Goal: Task Accomplishment & Management: Use online tool/utility

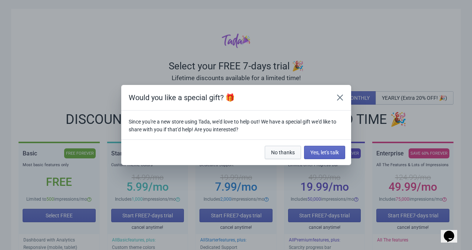
click at [289, 157] on button "No thanks" at bounding box center [283, 152] width 36 height 13
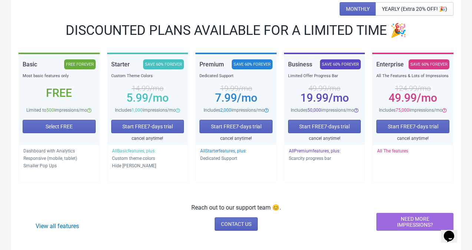
scroll to position [94, 0]
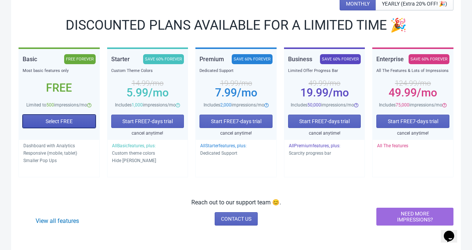
click at [42, 125] on button "Select FREE" at bounding box center [59, 121] width 73 height 13
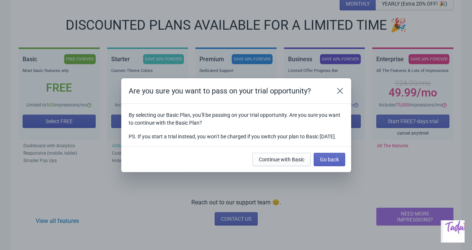
scroll to position [0, 0]
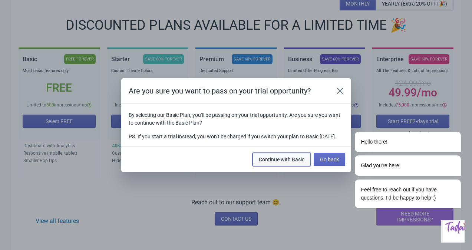
click at [299, 162] on span "Continue with Basic" at bounding box center [282, 159] width 46 height 6
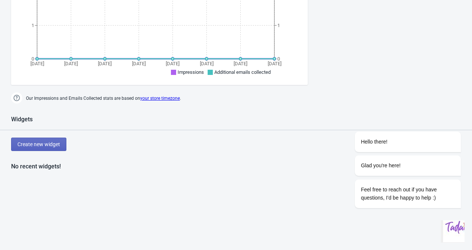
scroll to position [259, 0]
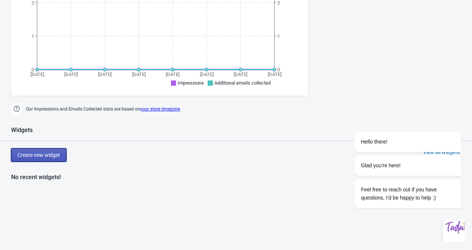
click at [32, 148] on button "Create new widget" at bounding box center [38, 154] width 55 height 13
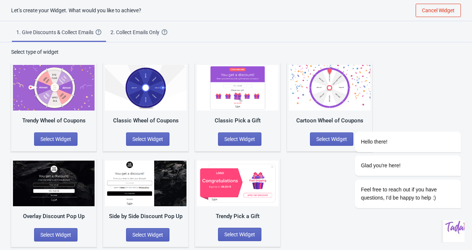
scroll to position [7, 0]
click at [159, 34] on div "2. Collect Emails Only" at bounding box center [135, 32] width 51 height 7
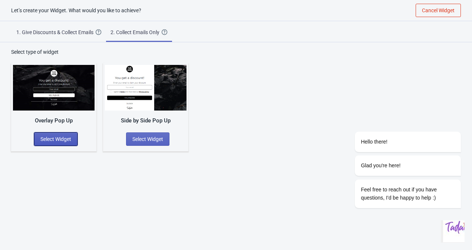
click at [47, 136] on span "Select Widget" at bounding box center [55, 139] width 31 height 6
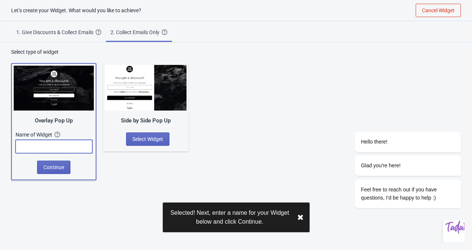
click at [34, 148] on input "text" at bounding box center [54, 146] width 77 height 13
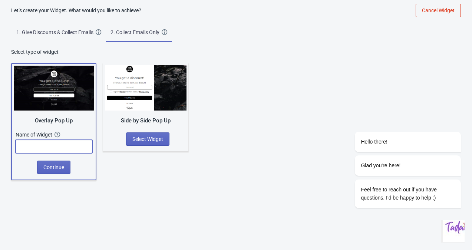
paste input "✨ Want to be the first to know when we’re back in stock?"
type input "✨ Want to be the first to know when we’re back in stock?"
click at [67, 170] on button "Continue" at bounding box center [53, 166] width 33 height 13
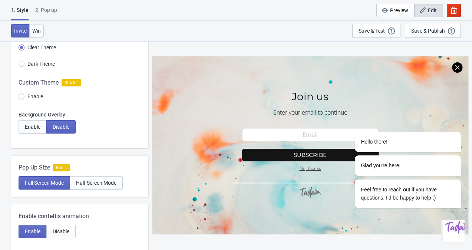
scroll to position [36, 0]
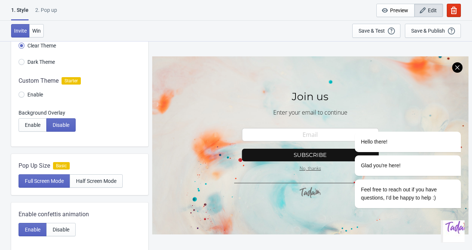
click at [326, 95] on div at bounding box center [310, 145] width 316 height 178
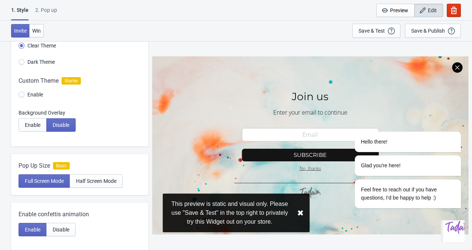
click at [299, 212] on button "✖︎" at bounding box center [300, 212] width 7 height 9
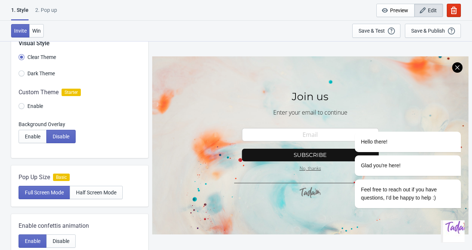
scroll to position [0, 0]
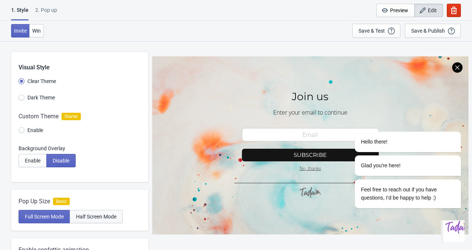
click at [92, 216] on span "Half Screen Mode" at bounding box center [96, 216] width 40 height 6
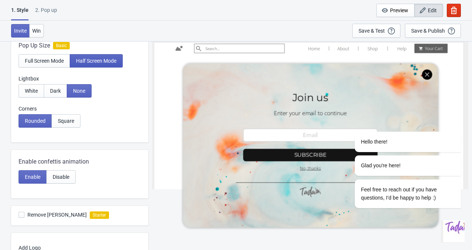
scroll to position [156, 0]
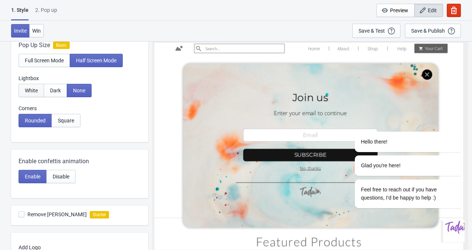
click at [39, 90] on button "White" at bounding box center [32, 90] width 26 height 13
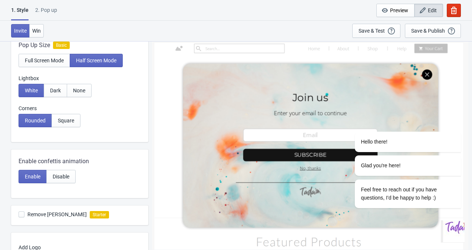
click at [452, 236] on img "$i18n('chat', 'chat_widget')" at bounding box center [458, 227] width 30 height 30
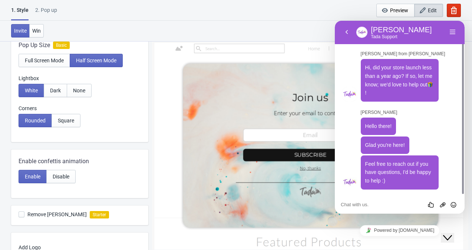
scroll to position [0, 0]
click at [454, 239] on button "Close Chat This icon closes the chat window." at bounding box center [447, 238] width 13 height 10
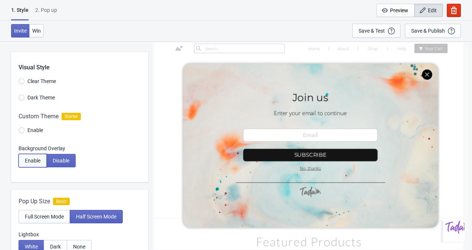
click at [33, 163] on span "Enable" at bounding box center [33, 160] width 16 height 6
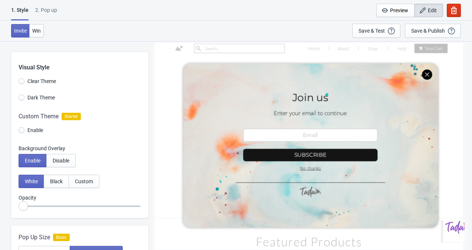
click at [26, 131] on div at bounding box center [79, 124] width 137 height 40
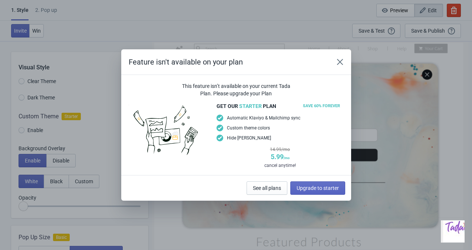
click at [341, 58] on button "Close" at bounding box center [339, 61] width 13 height 13
radio input "true"
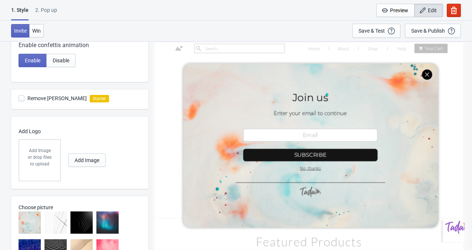
scroll to position [429, 0]
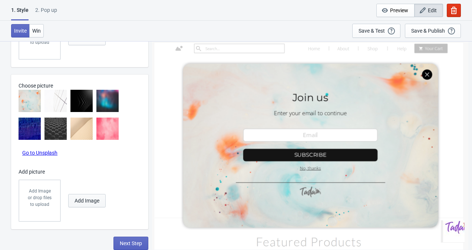
click at [81, 202] on span "Add Image" at bounding box center [86, 201] width 25 height 6
click at [310, 190] on div at bounding box center [310, 145] width 311 height 205
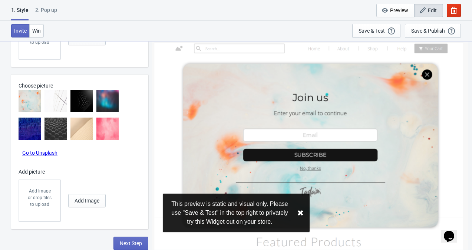
click at [314, 190] on div at bounding box center [310, 145] width 311 height 205
click at [300, 213] on button "✖︎" at bounding box center [300, 212] width 7 height 9
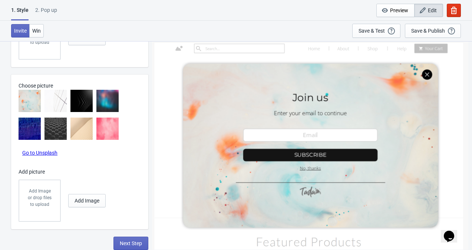
click at [40, 151] on link "Go to Unsplash" at bounding box center [39, 153] width 35 height 6
click at [40, 7] on div "2. Pop up" at bounding box center [46, 12] width 22 height 13
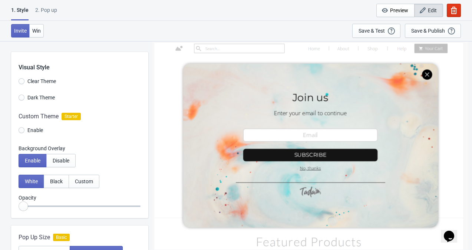
select select "once"
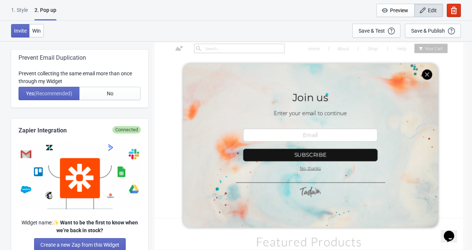
scroll to position [271, 0]
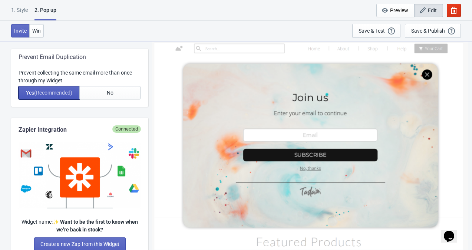
click at [31, 92] on span "Yes (Recommended)" at bounding box center [49, 93] width 46 height 6
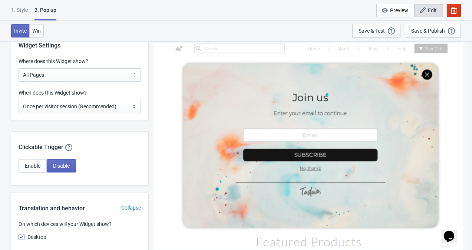
scroll to position [535, 0]
click at [31, 73] on select "All Pages All Product Pages All Blog Pages All Static Pages Specific Product(s)…" at bounding box center [80, 74] width 122 height 13
select select "homepageOnly"
click at [19, 68] on select "All Pages All Product Pages All Blog Pages All Static Pages Specific Product(s)…" at bounding box center [80, 74] width 122 height 13
click at [27, 104] on select "Every new visit of page Once every period of time Once per visitor session (Rec…" at bounding box center [80, 105] width 122 height 13
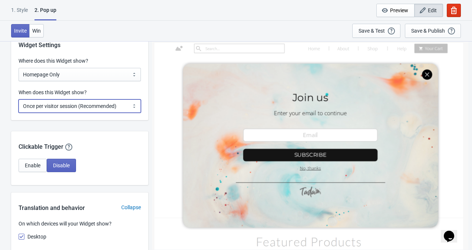
click at [19, 99] on select "Every new visit of page Once every period of time Once per visitor session (Rec…" at bounding box center [80, 105] width 122 height 13
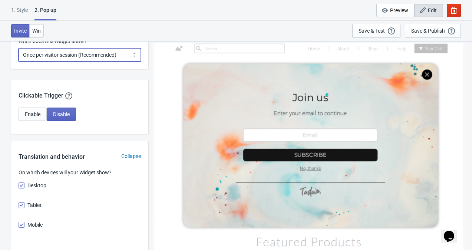
scroll to position [587, 0]
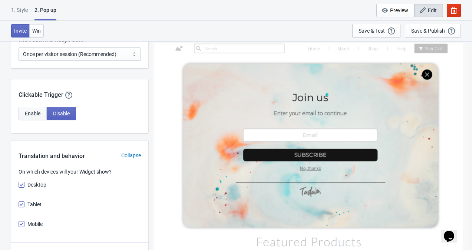
click at [31, 115] on span "Enable" at bounding box center [33, 113] width 16 height 6
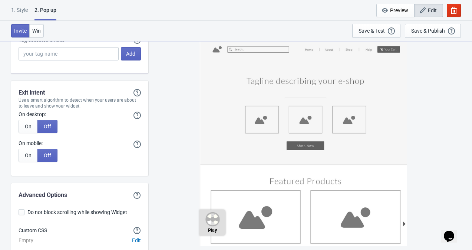
scroll to position [1665, 0]
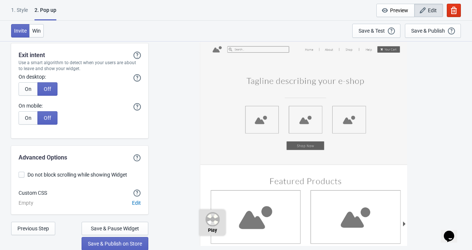
click at [17, 10] on div "1 . Style" at bounding box center [19, 12] width 17 height 13
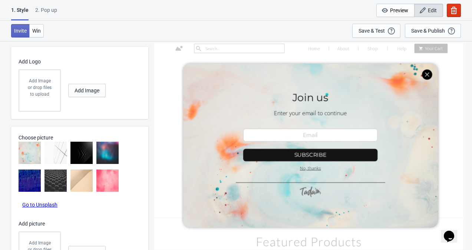
scroll to position [372, 0]
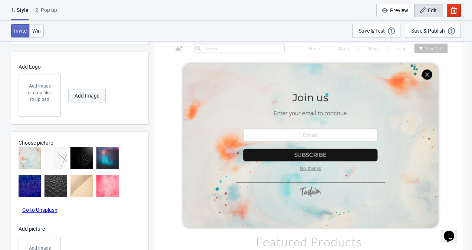
click at [74, 97] on span "Add Image" at bounding box center [86, 96] width 25 height 6
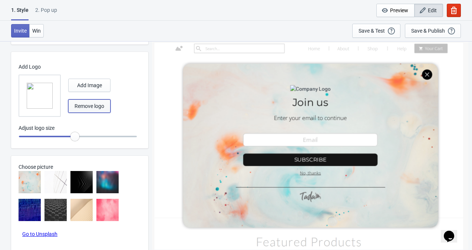
click at [81, 104] on span "Remove logo" at bounding box center [89, 106] width 30 height 6
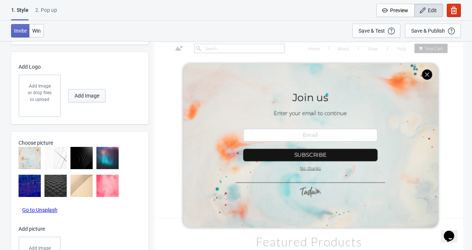
click at [79, 95] on span "Add Image" at bounding box center [86, 96] width 25 height 6
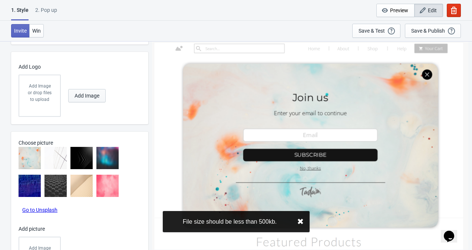
click at [79, 93] on span "Add Image" at bounding box center [86, 96] width 25 height 6
click at [76, 91] on button "Add Image" at bounding box center [86, 95] width 37 height 13
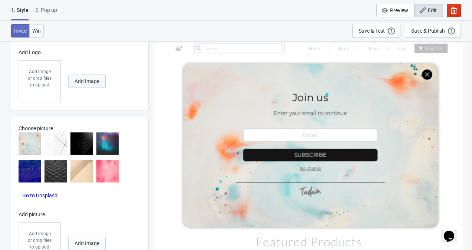
scroll to position [387, 0]
click at [79, 81] on span "Add Image" at bounding box center [86, 81] width 25 height 6
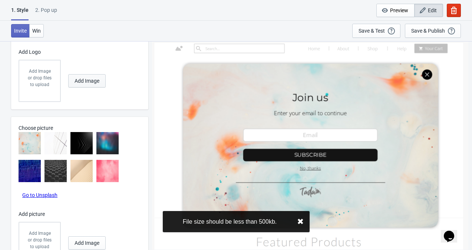
click at [86, 84] on button "Add Image" at bounding box center [86, 80] width 37 height 13
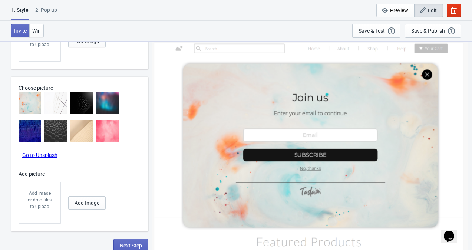
scroll to position [429, 0]
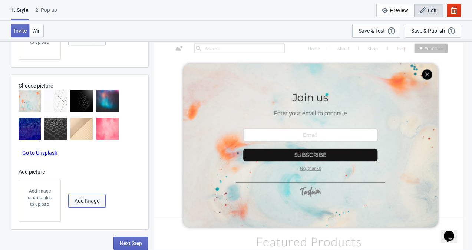
click at [93, 200] on span "Add Image" at bounding box center [86, 201] width 25 height 6
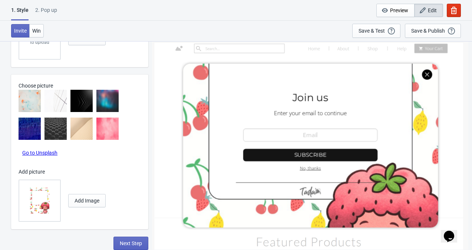
click at [48, 200] on img at bounding box center [40, 201] width 26 height 26
click at [0, 0] on input "file" at bounding box center [0, 0] width 0 height 0
click at [80, 198] on span "Add Image" at bounding box center [86, 201] width 25 height 6
radio input "true"
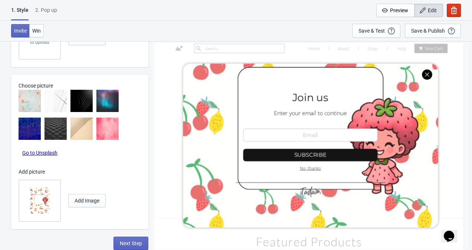
click at [343, 110] on div at bounding box center [310, 145] width 311 height 205
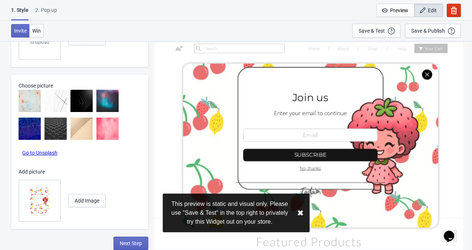
click at [302, 212] on button "✖︎" at bounding box center [300, 212] width 7 height 9
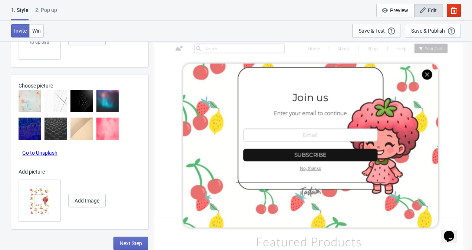
click at [325, 111] on div at bounding box center [310, 145] width 311 height 205
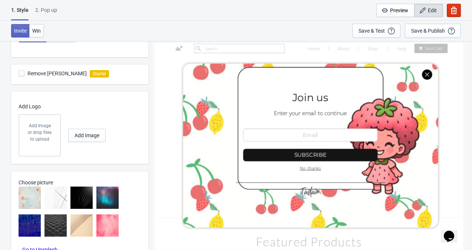
scroll to position [320, 0]
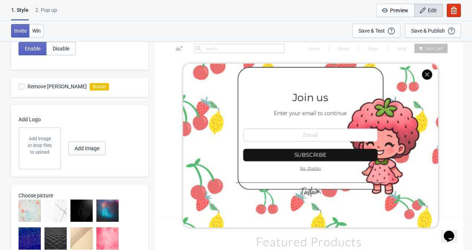
click at [21, 86] on span at bounding box center [22, 86] width 6 height 6
click at [19, 86] on input "Remove [PERSON_NAME]" at bounding box center [19, 89] width 0 height 13
checkbox input "false"
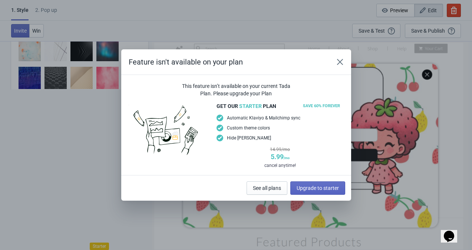
click at [341, 62] on icon "Close" at bounding box center [339, 61] width 7 height 7
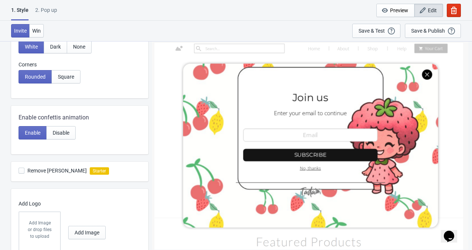
scroll to position [233, 0]
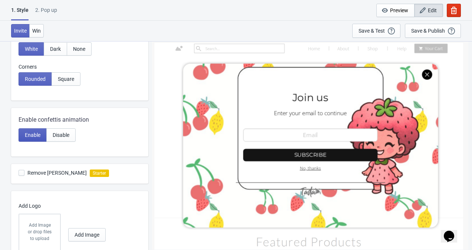
click at [33, 132] on span "Enable" at bounding box center [33, 135] width 16 height 6
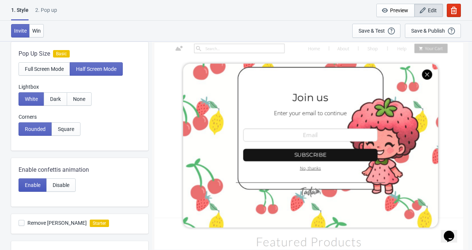
scroll to position [179, 0]
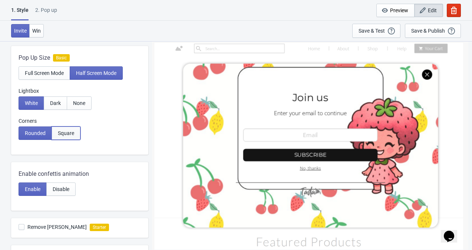
click at [63, 127] on button "Square" at bounding box center [66, 132] width 29 height 13
click at [24, 136] on button "Rounded" at bounding box center [35, 132] width 33 height 13
click at [60, 100] on span "Dark" at bounding box center [55, 103] width 11 height 6
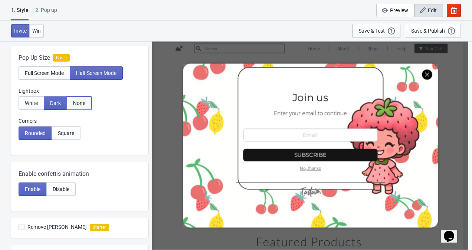
click at [79, 102] on span "None" at bounding box center [79, 103] width 12 height 6
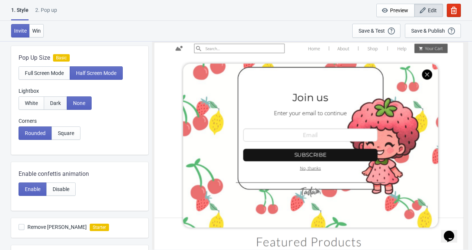
click at [54, 100] on span "Dark" at bounding box center [55, 103] width 11 height 6
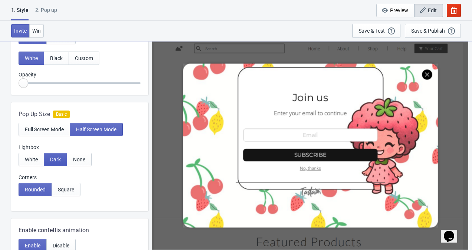
scroll to position [117, 0]
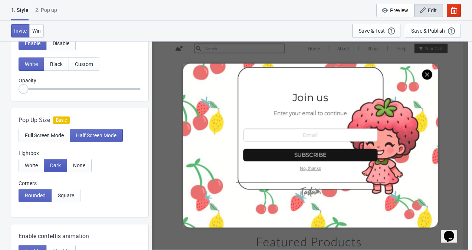
radio input "true"
type input "0.15"
radio input "true"
type input "0.2"
radio input "true"
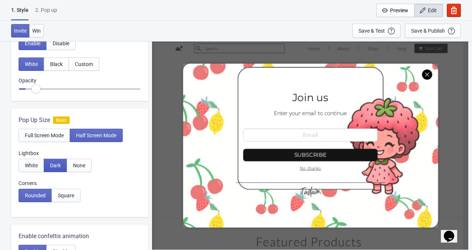
type input "0.25"
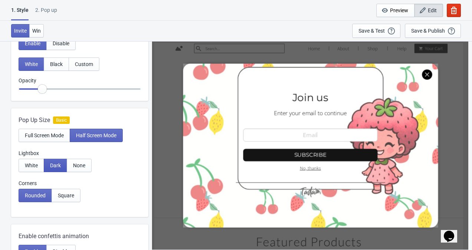
radio input "true"
type input "0.3"
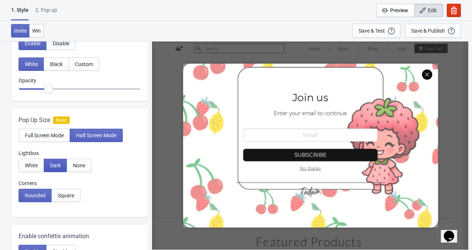
radio input "true"
type input "0.35"
radio input "true"
type input "0.4"
radio input "true"
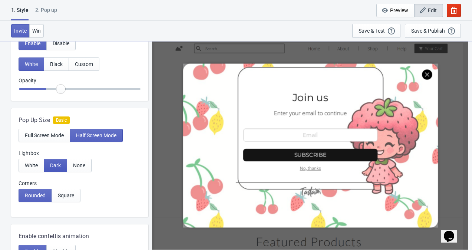
type input "0.45"
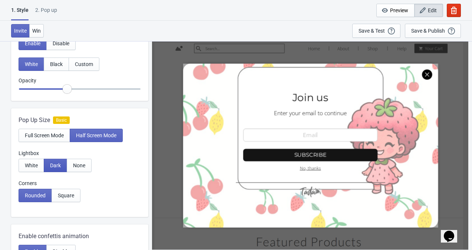
radio input "true"
type input "0.5"
radio input "true"
type input "0.55"
radio input "true"
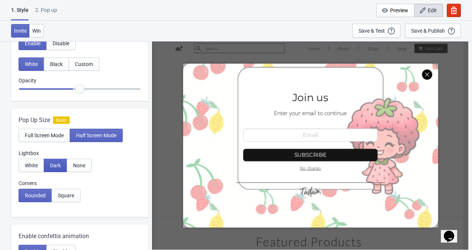
type input "0.6"
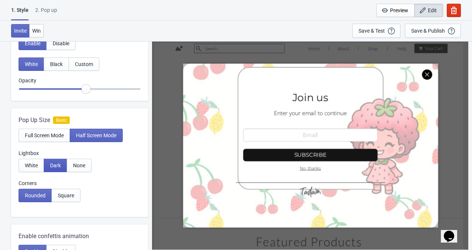
radio input "true"
type input "0.65"
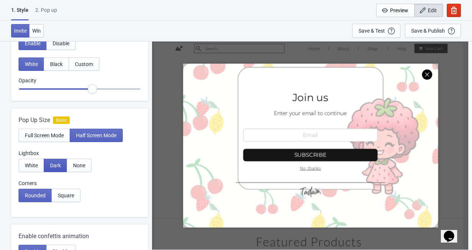
radio input "true"
type input "0.7"
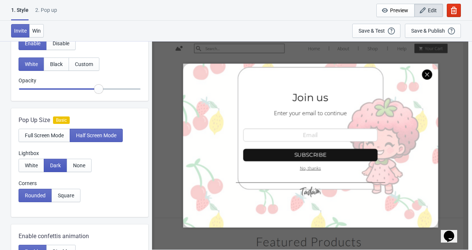
radio input "true"
type input "0.75"
radio input "true"
type input "0.7"
radio input "true"
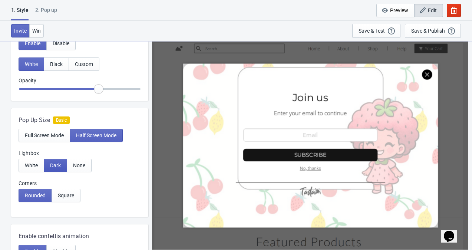
type input "0.65"
radio input "true"
type input "0.6"
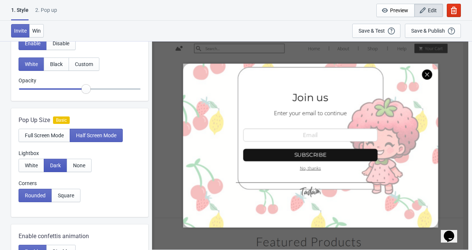
radio input "true"
type input "0.55"
radio input "true"
type input "0.5"
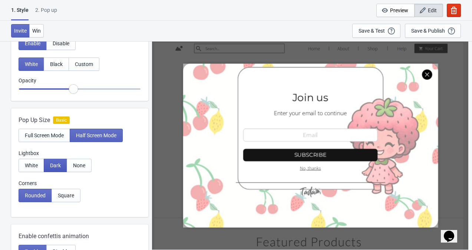
radio input "true"
type input "0.45"
radio input "true"
type input "0.4"
radio input "true"
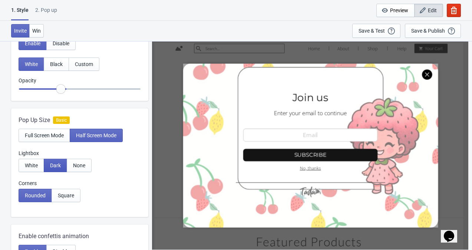
type input "0.35"
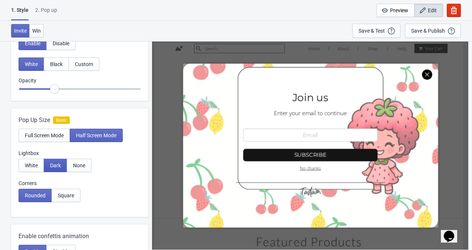
radio input "true"
type input "0.3"
radio input "true"
type input "0.25"
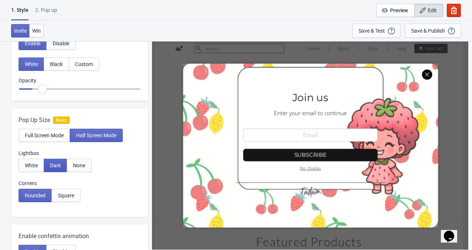
radio input "true"
type input "0.2"
radio input "true"
type input "0.15"
radio input "true"
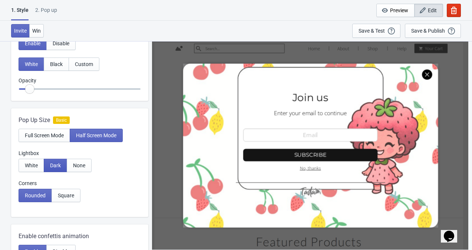
type input "0.1"
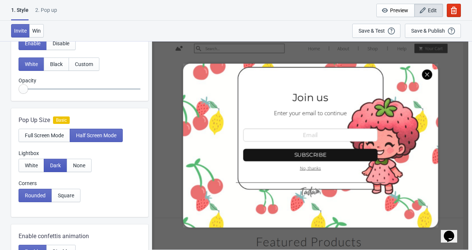
radio input "true"
type input "0.15"
radio input "true"
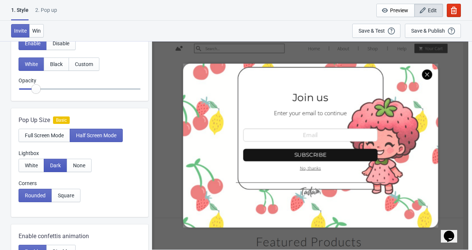
type input "0.2"
radio input "true"
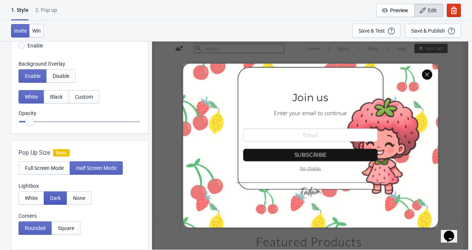
scroll to position [75, 0]
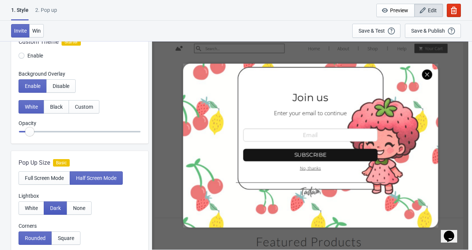
type input "0.15"
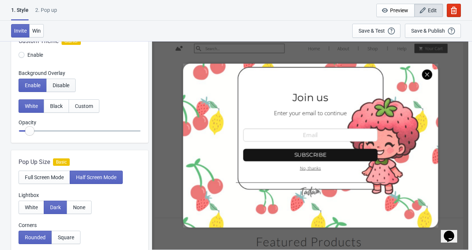
click at [59, 87] on span "Disable" at bounding box center [61, 85] width 17 height 6
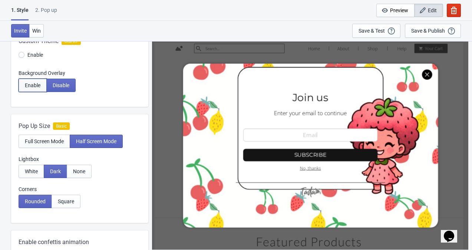
click at [29, 84] on span "Enable" at bounding box center [33, 85] width 16 height 6
radio input "true"
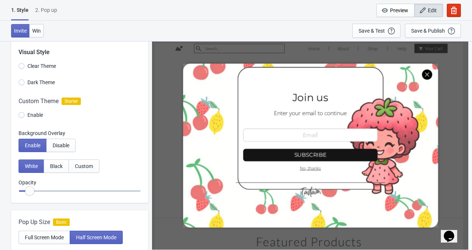
scroll to position [14, 0]
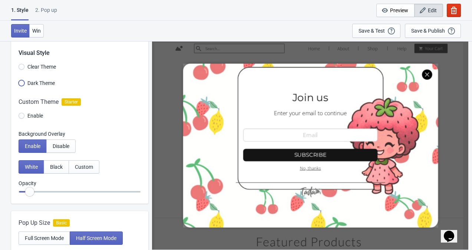
click at [23, 83] on input "Dark Theme" at bounding box center [22, 86] width 6 height 13
radio input "true"
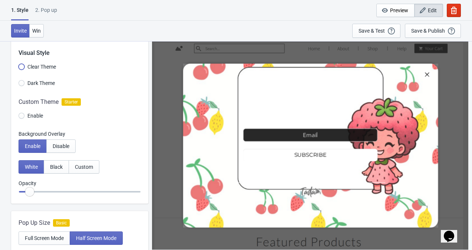
click at [22, 68] on input "Clear Theme" at bounding box center [22, 70] width 6 height 13
radio input "true"
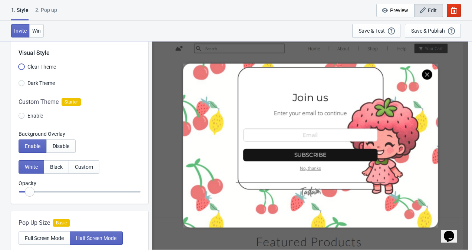
scroll to position [0, 0]
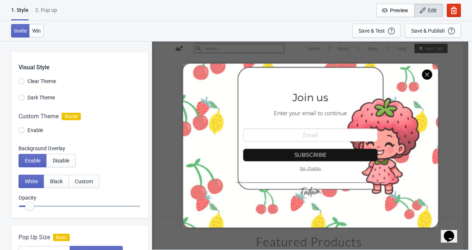
click at [56, 10] on div "2. Pop up" at bounding box center [46, 12] width 22 height 13
select select "homepageOnly"
select select "once"
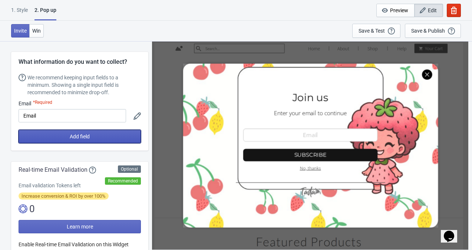
click at [115, 136] on button "Add field" at bounding box center [80, 136] width 122 height 13
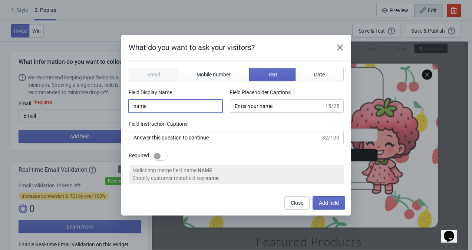
click at [190, 108] on input "name" at bounding box center [176, 105] width 94 height 13
type input "n"
paste input "✨ Want to be the first to know when we’re back in stock?"
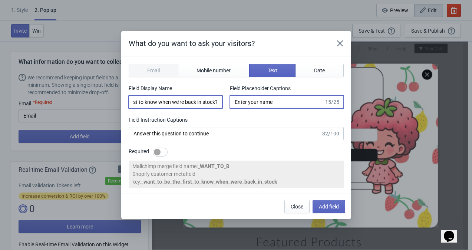
click at [289, 99] on input "Enter your name" at bounding box center [277, 101] width 94 height 13
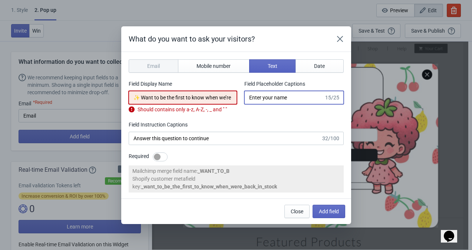
click at [228, 98] on input "✨ Want to be the first to know when we’re back in stock?" at bounding box center [183, 97] width 109 height 13
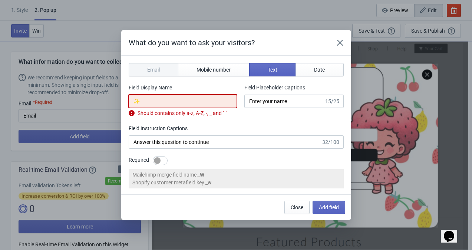
type input "✨"
paste input "We’re busy cooking up fresh batches of your favorite fruity hair treats."
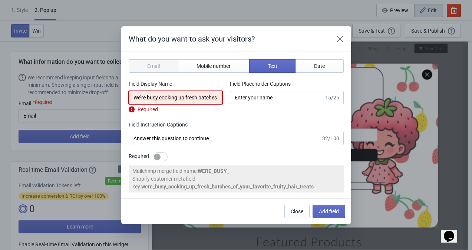
scroll to position [0, 75]
click at [252, 99] on input "Enter your name" at bounding box center [277, 97] width 94 height 13
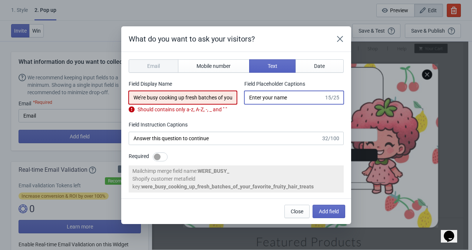
click at [226, 94] on input "We’re busy cooking up fresh batches of your favorite fruity hair treats." at bounding box center [183, 97] width 109 height 13
click at [228, 103] on input "We’re busy cooking up fresh batches of your favorite fruity hair treats" at bounding box center [183, 97] width 109 height 13
type input "We’re busy cooking up fresh batches of your favorite fruity hair treats"
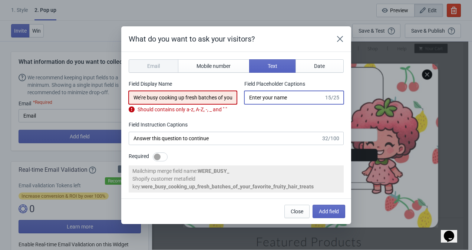
click at [292, 96] on input "Enter your name" at bounding box center [283, 97] width 79 height 13
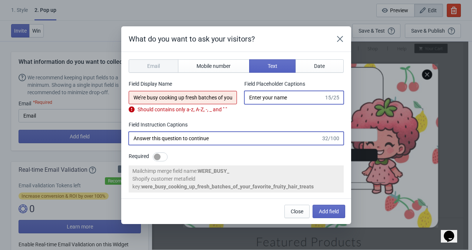
click at [225, 137] on input "Answer this question to continue" at bounding box center [225, 138] width 192 height 13
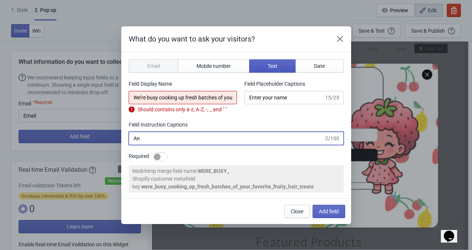
type input "A"
checkbox input "true"
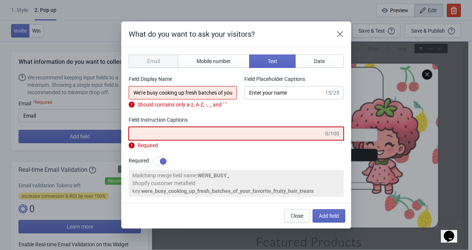
click at [178, 133] on input "Field Instruction Captions" at bounding box center [226, 133] width 195 height 13
paste input "✨ Want to be the first to know when we’re back in stock? Drop your email below …"
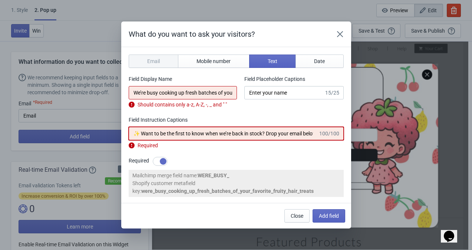
scroll to position [0, 52]
click at [313, 153] on div "Email Mobile number Text Date Field Display Name We’re busy cooking up fresh ba…" at bounding box center [236, 110] width 215 height 112
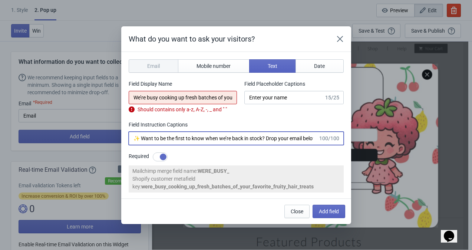
click at [298, 136] on input "✨ Want to be the first to know when we’re back in stock? Drop your email below …" at bounding box center [223, 138] width 189 height 13
type input "✨ Want to be the first to know when we’re back in stock? Drop your email below …"
click at [313, 154] on div "Required" at bounding box center [236, 156] width 215 height 9
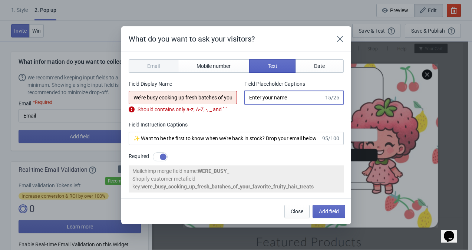
click at [295, 93] on input "Enter your name" at bounding box center [283, 97] width 79 height 13
type input "E"
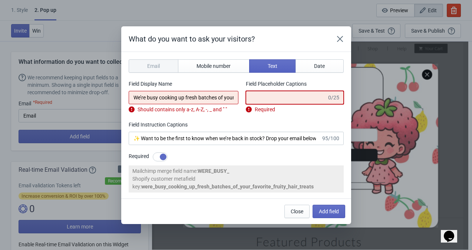
paste input "✨ Want to be the first to"
type input "✨ Want to be the first to"
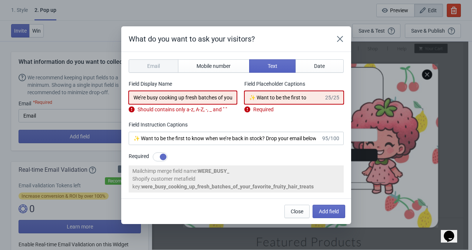
click at [218, 96] on input "We’re busy cooking up fresh batches of your favorite fruity hair treats" at bounding box center [183, 97] width 109 height 13
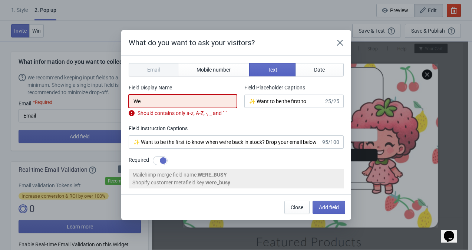
type input "W"
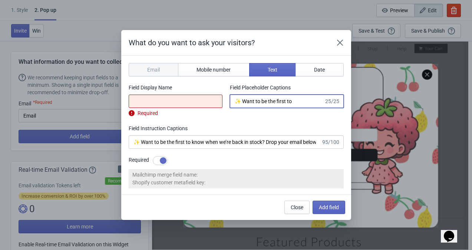
click at [302, 98] on input "✨ Want to be the first to" at bounding box center [277, 100] width 94 height 13
click at [246, 101] on input "✨ Want to be the first to" at bounding box center [277, 100] width 94 height 13
click at [288, 103] on input "Want to be the first to" at bounding box center [277, 100] width 94 height 13
type input "W"
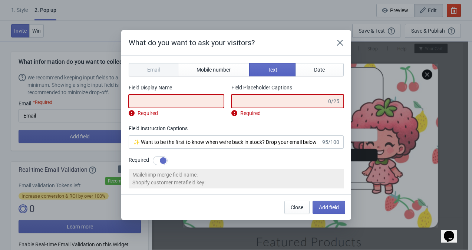
click at [199, 100] on input "Field Display Name" at bounding box center [176, 100] width 95 height 13
click at [252, 102] on input "Field Placeholder Captions" at bounding box center [278, 100] width 95 height 13
click at [186, 102] on input "Field Display Name" at bounding box center [176, 100] width 95 height 13
paste input "📩 Join the Koily Club"
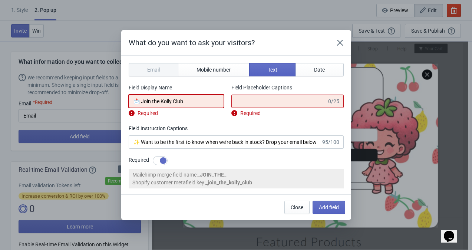
click at [201, 117] on div "Required" at bounding box center [176, 113] width 95 height 8
click at [143, 99] on input "📩 Join the Koily Club" at bounding box center [184, 100] width 110 height 13
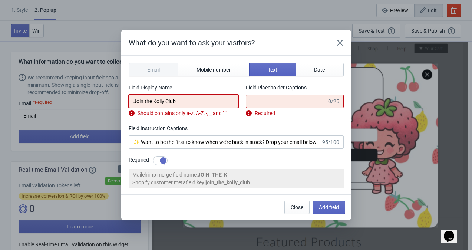
click at [188, 103] on input "Join the Koily Club" at bounding box center [184, 100] width 110 height 13
type input "J"
click at [250, 119] on div "Email Mobile number Text Date Field Display Name Join the Koily Club Should con…" at bounding box center [236, 114] width 215 height 102
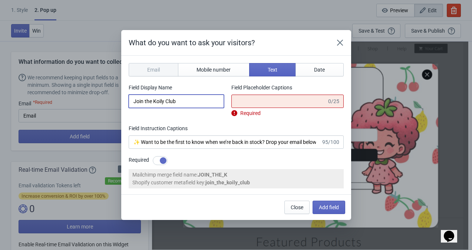
click at [199, 101] on input "Join the Koily Club" at bounding box center [176, 100] width 95 height 13
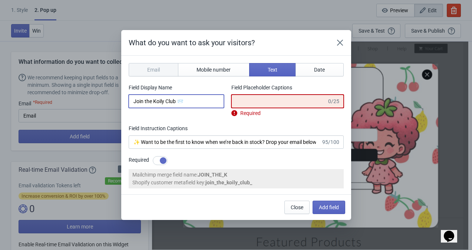
click at [297, 99] on input "Field Placeholder Captions" at bounding box center [278, 100] width 95 height 13
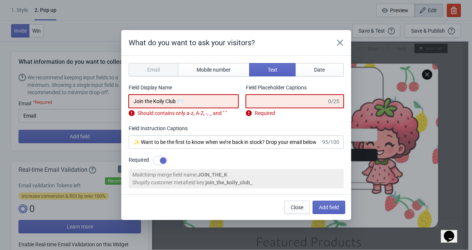
click at [221, 97] on input "Join the Koily Club 📨" at bounding box center [184, 100] width 110 height 13
type input "Join the Koily Club"
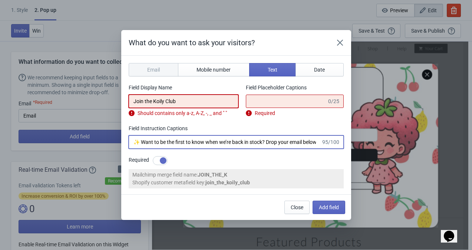
click at [237, 135] on input "✨ Want to be the first to know when we’re back in stock? Drop your email below …" at bounding box center [225, 141] width 192 height 13
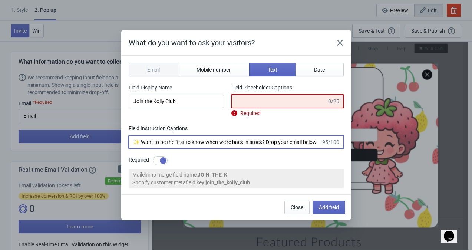
click at [263, 105] on input "Field Placeholder Captions" at bounding box center [278, 100] width 95 height 13
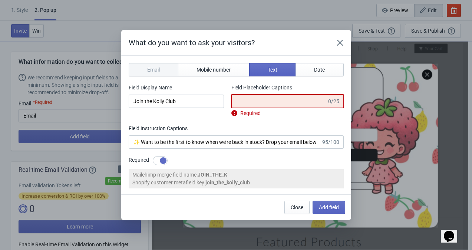
paste input "Enter your email for rest"
type input "E"
paste input "Email for restock 🍓🍇"
type input "Email for restock 🍓🍇"
click at [310, 118] on div "Email Mobile number Text Date Field Display Name Join the Koily Club Field Plac…" at bounding box center [236, 114] width 215 height 102
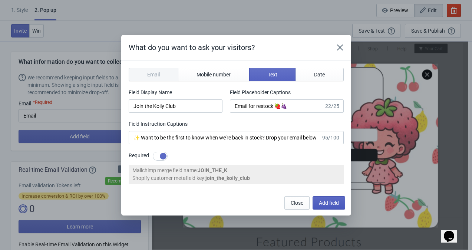
click at [329, 200] on span "Add field" at bounding box center [329, 203] width 20 height 6
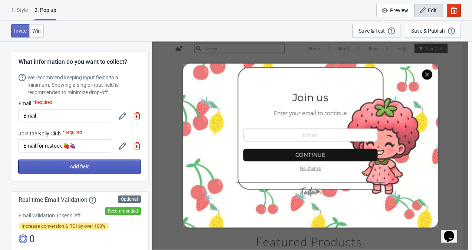
click at [133, 167] on button "Add field" at bounding box center [80, 166] width 122 height 13
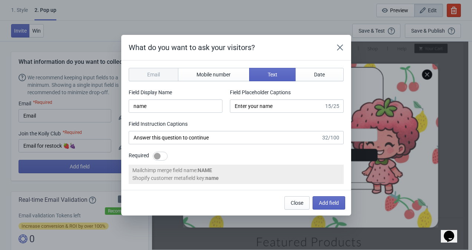
click at [161, 81] on div "Email Mobile number Text Date Field Display Name name Field Placeholder Caption…" at bounding box center [236, 114] width 215 height 93
click at [170, 70] on div "Email" at bounding box center [154, 74] width 50 height 13
click at [160, 75] on div "Email" at bounding box center [154, 74] width 50 height 13
click at [317, 70] on button "Date" at bounding box center [319, 74] width 48 height 13
type input "birthday"
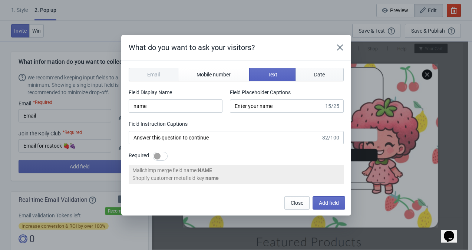
type input "Enter your birthday"
type input "Enter your birthday to continue"
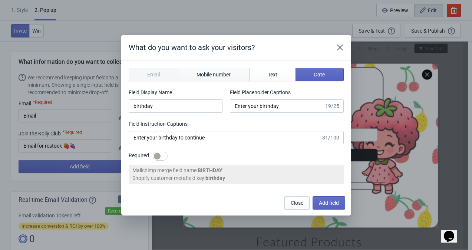
click at [236, 71] on button "Mobile number" at bounding box center [214, 74] width 72 height 13
type input "phone"
type input "Enter your mobile number"
type input "Next, enter your mobile number to continue"
select select "jm"
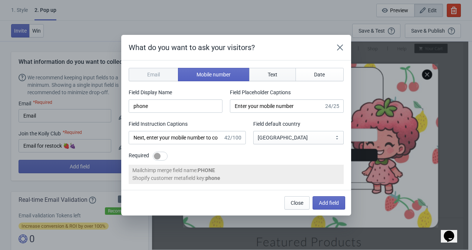
click at [279, 70] on button "Text" at bounding box center [272, 74] width 47 height 13
type input "name"
type input "Enter your name"
type input "Answer this question to continue"
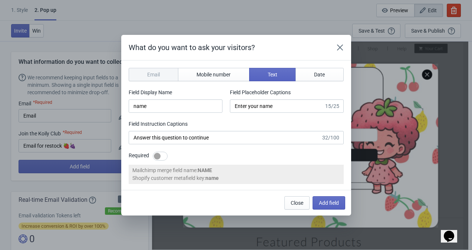
click at [165, 75] on div "Email" at bounding box center [154, 74] width 50 height 13
click at [326, 201] on span "Add field" at bounding box center [329, 203] width 20 height 6
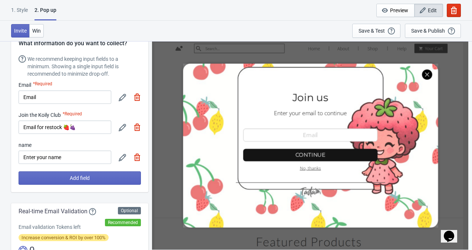
scroll to position [14, 0]
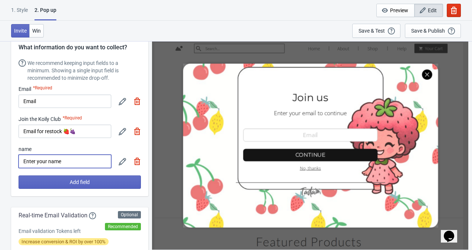
click at [99, 163] on input "Enter your name" at bounding box center [65, 161] width 93 height 13
type input "E"
click at [103, 133] on input "Email for restock 🍓🍇" at bounding box center [65, 131] width 93 height 13
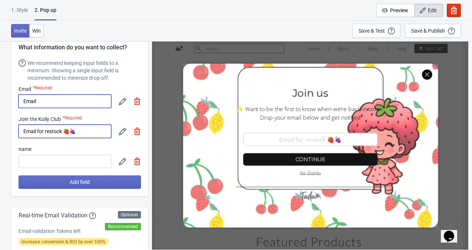
click at [103, 103] on input "Email" at bounding box center [65, 100] width 93 height 13
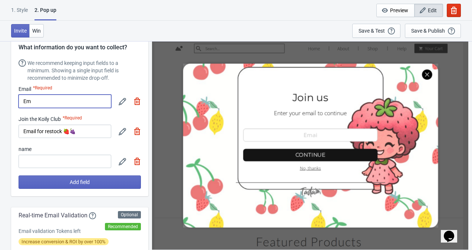
type input "E"
click at [104, 135] on input "Email for restock 🍓🍇" at bounding box center [65, 131] width 93 height 13
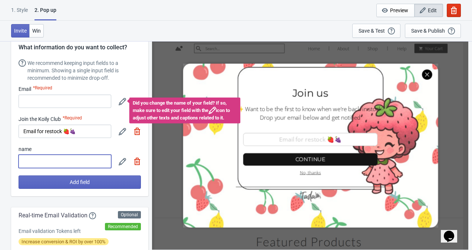
click at [30, 157] on input at bounding box center [65, 161] width 93 height 13
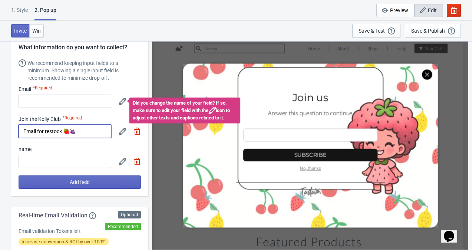
click at [37, 132] on input "Email for restock 🍓🍇" at bounding box center [65, 131] width 93 height 13
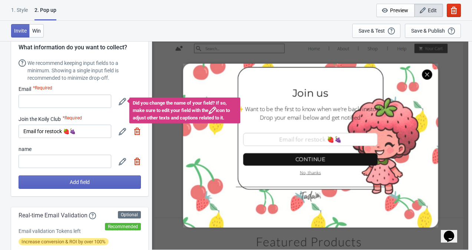
click at [22, 10] on div "1 . Style" at bounding box center [19, 12] width 17 height 13
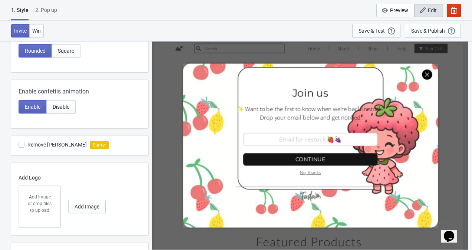
scroll to position [429, 0]
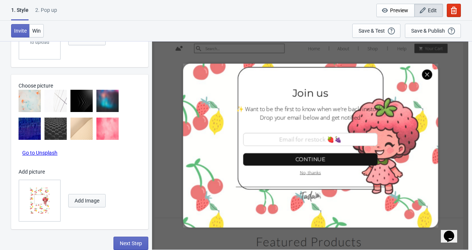
click at [86, 200] on span "Add Image" at bounding box center [86, 201] width 25 height 6
radio input "true"
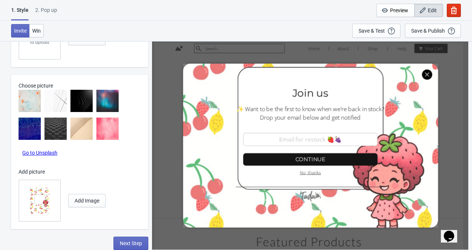
click at [50, 9] on div "2. Pop up" at bounding box center [46, 12] width 22 height 13
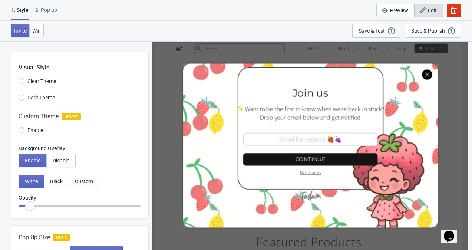
select select "homepageOnly"
select select "once"
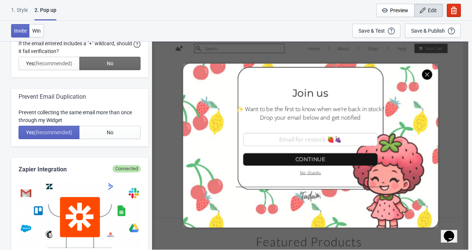
scroll to position [286, 0]
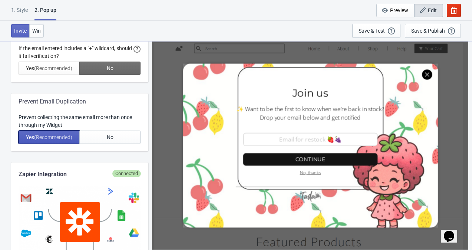
click at [26, 131] on button "Yes (Recommended)" at bounding box center [49, 136] width 61 height 13
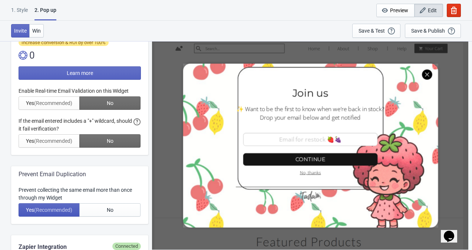
scroll to position [214, 0]
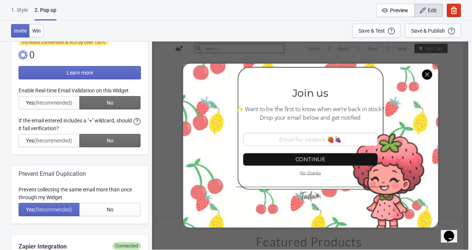
click at [27, 139] on div at bounding box center [80, 117] width 122 height 60
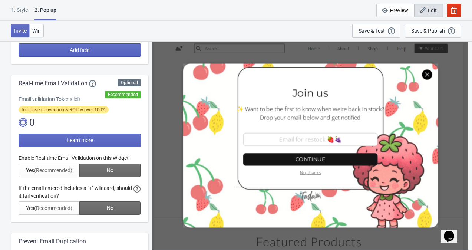
scroll to position [148, 0]
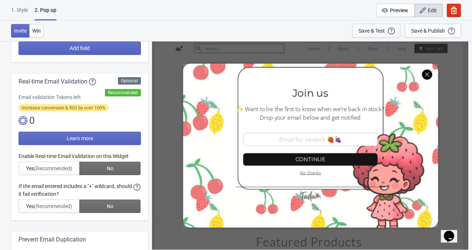
click at [382, 30] on div "Save & Test" at bounding box center [371, 31] width 26 height 6
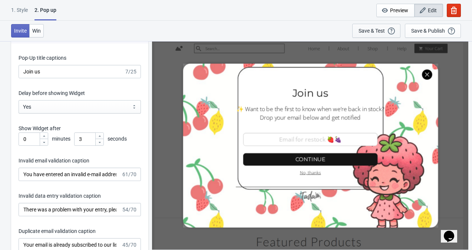
scroll to position [1040, 0]
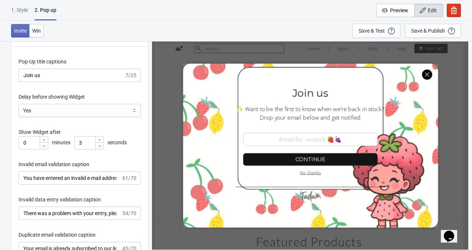
click at [63, 134] on p "Show Widget after" at bounding box center [80, 132] width 122 height 8
click at [86, 144] on input "3" at bounding box center [84, 142] width 21 height 13
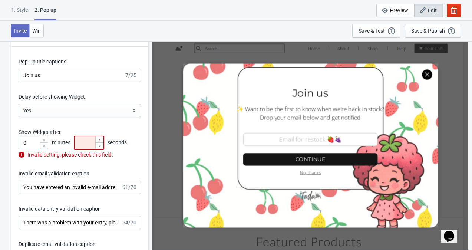
type input "1"
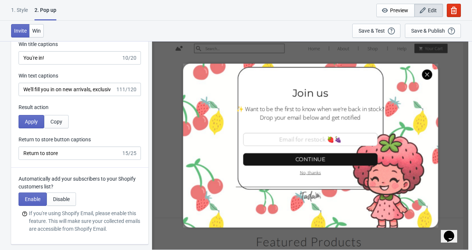
scroll to position [1425, 0]
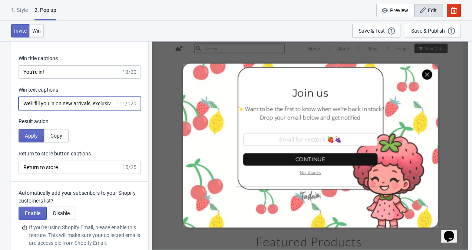
click at [105, 103] on input "We'll fill you in on new arrivals, exclusive offers, and sales. Don't worry - y…" at bounding box center [67, 103] width 97 height 13
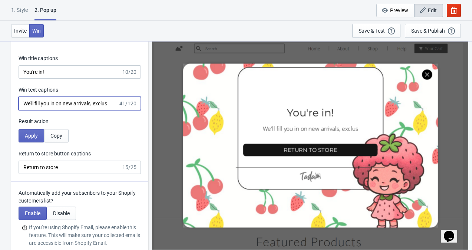
scroll to position [0, 0]
type input "We'll fill you in on new arrivals!"
click at [37, 130] on button "Apply" at bounding box center [32, 135] width 26 height 13
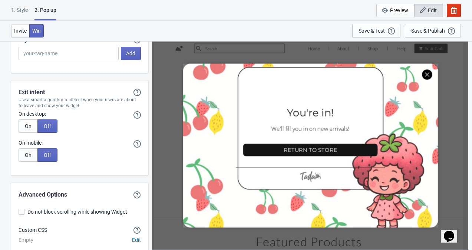
scroll to position [1660, 0]
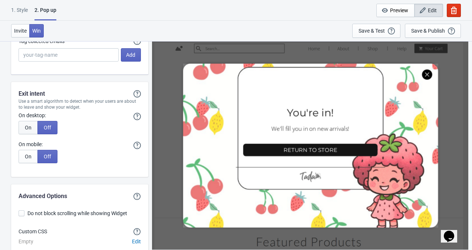
click at [28, 127] on span "On" at bounding box center [28, 128] width 7 height 6
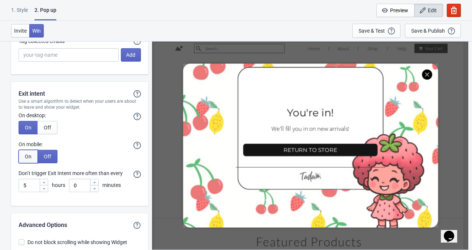
click at [28, 159] on span "On" at bounding box center [28, 156] width 7 height 6
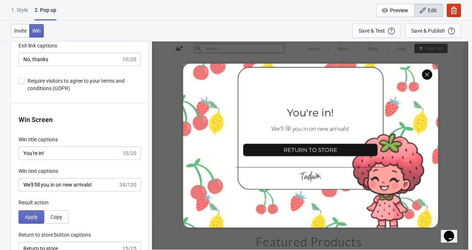
scroll to position [1341, 0]
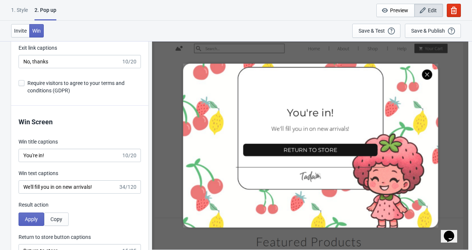
click at [27, 81] on label "Require visitors to agree to your terms and conditions (GDPR)" at bounding box center [80, 86] width 122 height 15
click at [19, 81] on input "Require visitors to agree to your terms and conditions (GDPR)" at bounding box center [19, 86] width 0 height 13
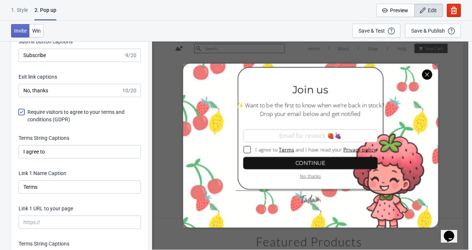
scroll to position [1312, 0]
click at [20, 112] on span at bounding box center [22, 113] width 6 height 6
click at [19, 112] on input "Require visitors to agree to your terms and conditions (GDPR)" at bounding box center [19, 116] width 0 height 13
checkbox input "false"
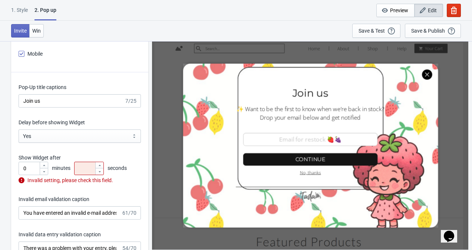
scroll to position [1014, 0]
click at [87, 168] on input "number" at bounding box center [84, 168] width 21 height 13
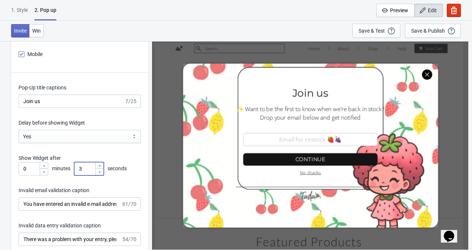
type input "3"
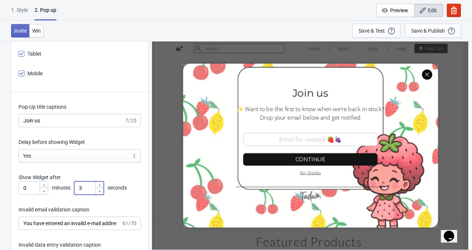
scroll to position [995, 0]
click at [110, 120] on input "Join us" at bounding box center [72, 120] width 106 height 13
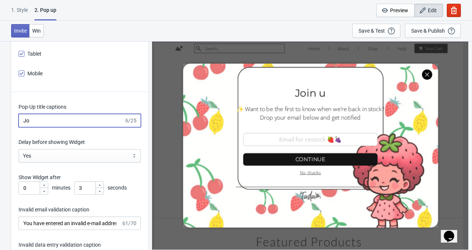
type input "J"
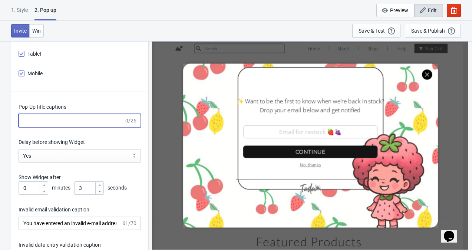
paste input "Restock Coming Soon"
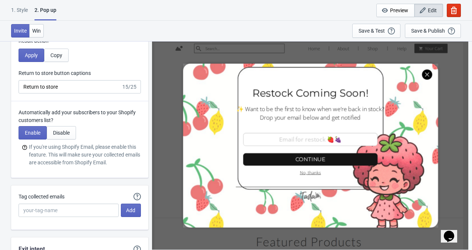
scroll to position [1496, 0]
type input "Restock Coming Soon!"
click at [40, 132] on button "Enable" at bounding box center [33, 132] width 28 height 13
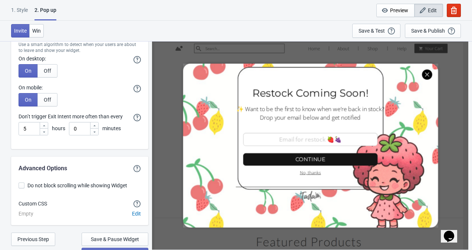
scroll to position [1719, 0]
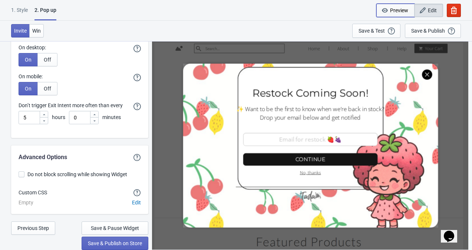
click at [399, 10] on span "Preview" at bounding box center [399, 10] width 18 height 6
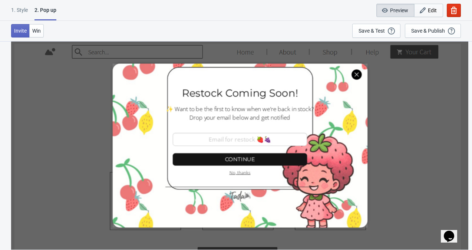
click at [428, 11] on span "Edit" at bounding box center [432, 10] width 9 height 6
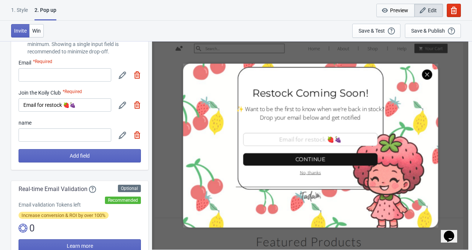
click at [394, 11] on span "Preview" at bounding box center [399, 10] width 18 height 6
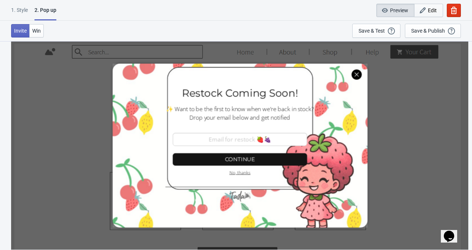
click at [422, 10] on icon "button" at bounding box center [422, 10] width 7 height 7
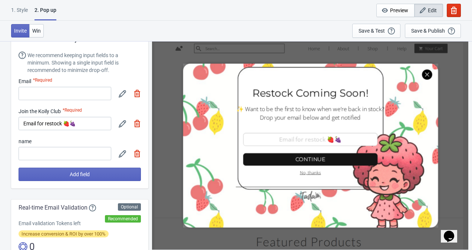
scroll to position [23, 0]
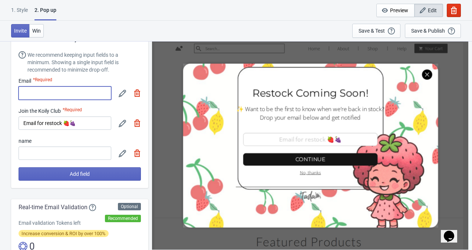
click at [102, 90] on input at bounding box center [65, 92] width 93 height 13
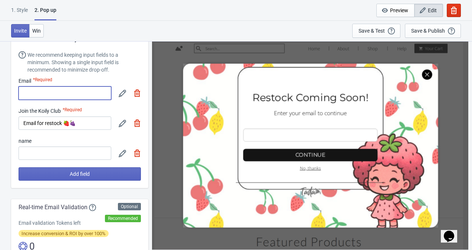
click at [137, 69] on div "We recommend keeping input fields to a minimum. Showing a single input field is…" at bounding box center [83, 62] width 113 height 22
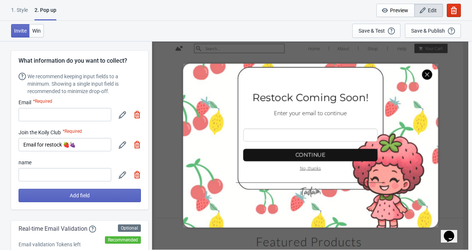
scroll to position [0, 0]
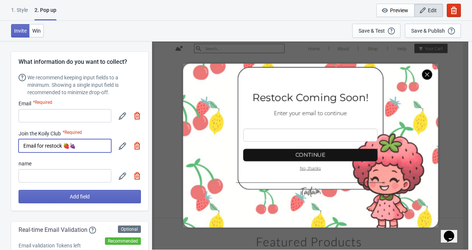
click at [99, 141] on input "Email for restock 🍓🍇" at bounding box center [65, 145] width 93 height 13
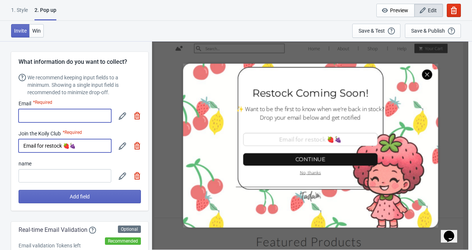
click at [101, 116] on input at bounding box center [65, 115] width 93 height 13
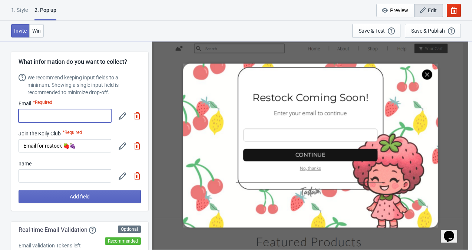
click at [127, 103] on div "Email *Required" at bounding box center [80, 111] width 122 height 23
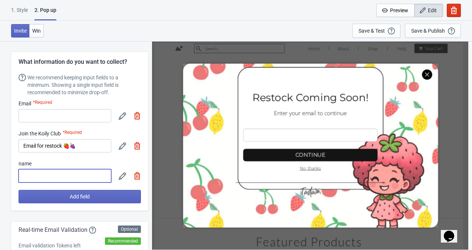
click at [98, 175] on input at bounding box center [65, 175] width 93 height 13
type input "d"
click at [137, 177] on img at bounding box center [136, 175] width 7 height 7
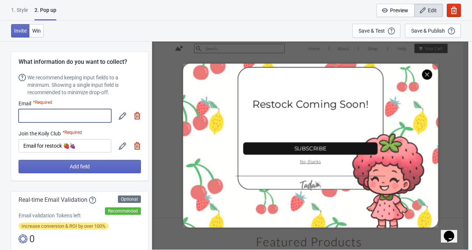
click at [101, 114] on input at bounding box center [65, 115] width 93 height 13
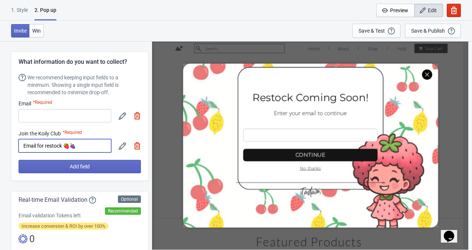
click at [102, 144] on input "Email for restock 🍓🍇" at bounding box center [65, 145] width 93 height 13
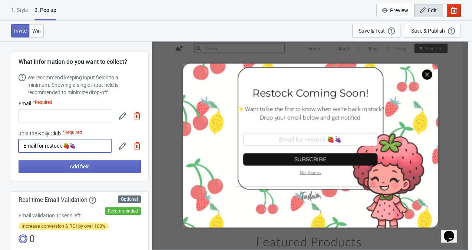
click at [136, 113] on img at bounding box center [136, 115] width 7 height 7
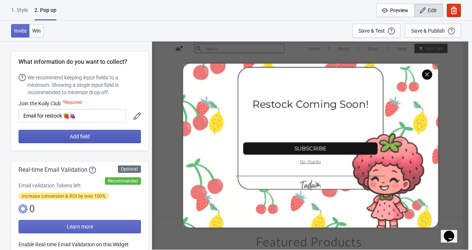
click at [124, 133] on button "Add field" at bounding box center [80, 136] width 122 height 13
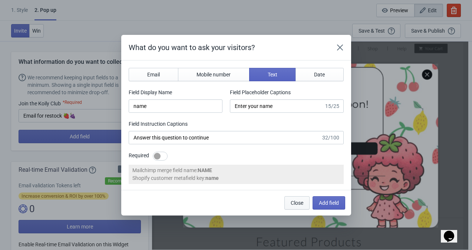
click at [303, 206] on button "Close" at bounding box center [296, 202] width 25 height 13
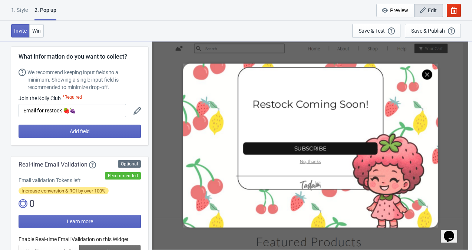
scroll to position [5, 0]
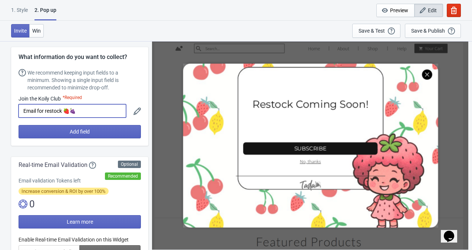
click at [119, 111] on input "Email for restock 🍓🍇" at bounding box center [72, 110] width 107 height 13
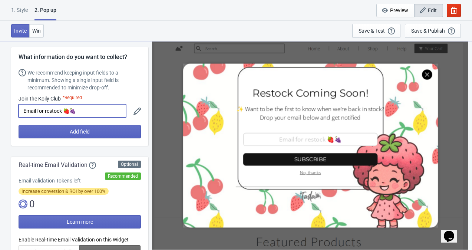
click at [139, 90] on div "We recommend keeping input fields to a minimum. Showing a single input field is…" at bounding box center [83, 80] width 113 height 22
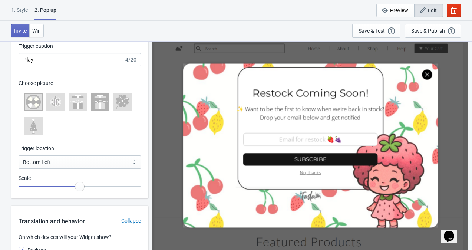
scroll to position [710, 0]
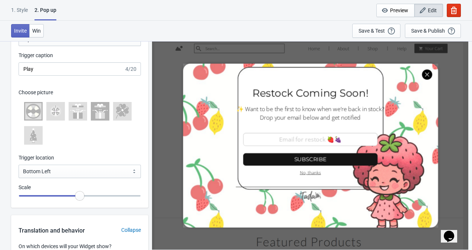
click at [143, 85] on div "Enable Disable Visual (Recommended) Custom Style Square Circle Tab Square Trigg…" at bounding box center [79, 95] width 137 height 223
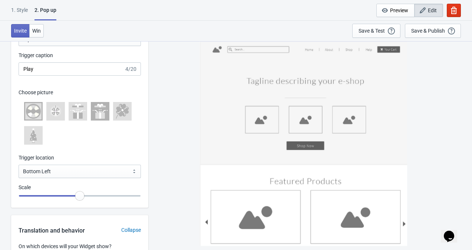
click at [147, 90] on div "Enable Disable Visual (Recommended) Custom Style Square Circle Tab Square Trigg…" at bounding box center [79, 95] width 137 height 223
click at [147, 95] on div "Enable Disable Visual (Recommended) Custom Style Square Circle Tab Square Trigg…" at bounding box center [79, 95] width 137 height 223
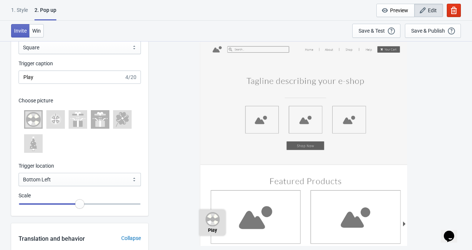
scroll to position [700, 0]
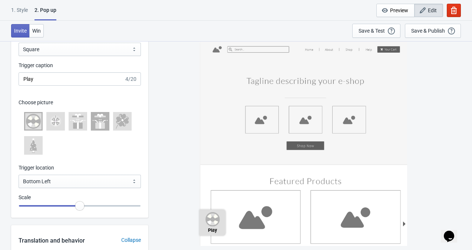
click at [117, 125] on icon at bounding box center [118, 126] width 4 height 6
click at [34, 149] on icon at bounding box center [33, 149] width 7 height 1
click at [37, 126] on icon at bounding box center [33, 121] width 15 height 15
click at [63, 119] on icon at bounding box center [55, 121] width 15 height 15
click at [119, 120] on icon at bounding box center [119, 120] width 6 height 7
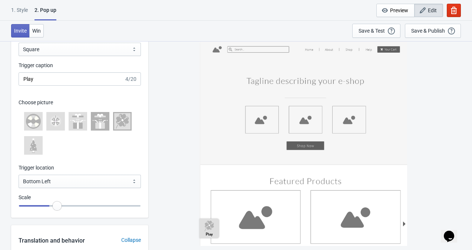
type input "0.8"
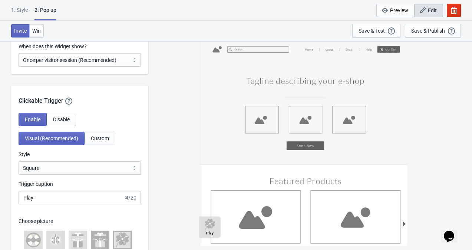
scroll to position [584, 0]
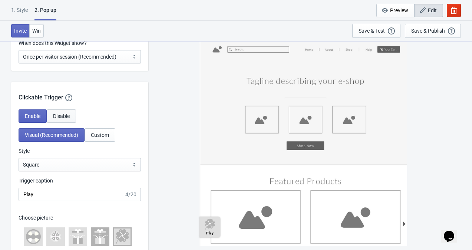
click at [70, 117] on button "Disable" at bounding box center [61, 115] width 29 height 13
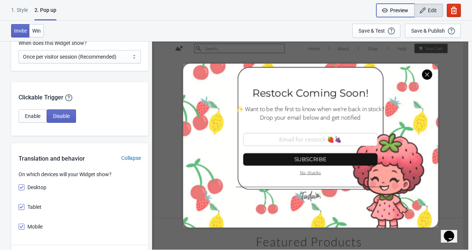
click at [404, 11] on span "Preview" at bounding box center [399, 10] width 18 height 6
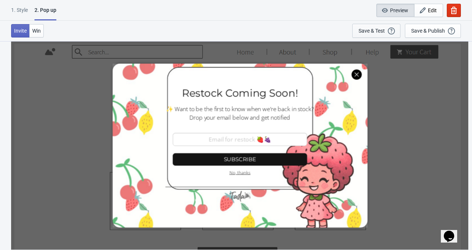
click at [388, 30] on icon "button" at bounding box center [391, 30] width 7 height 7
click at [27, 7] on div "1 . Style" at bounding box center [19, 12] width 17 height 13
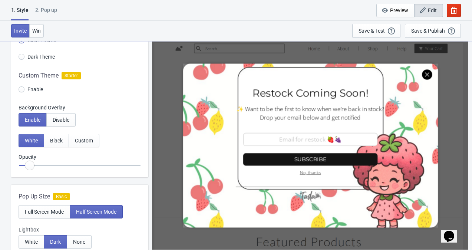
scroll to position [0, 0]
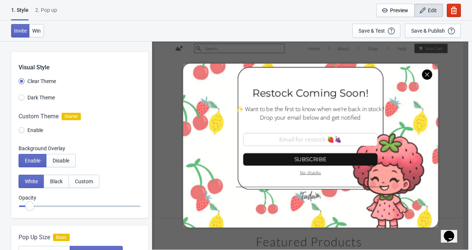
click at [56, 10] on div "2. Pop up" at bounding box center [46, 12] width 22 height 13
select select "homepageOnly"
select select "once"
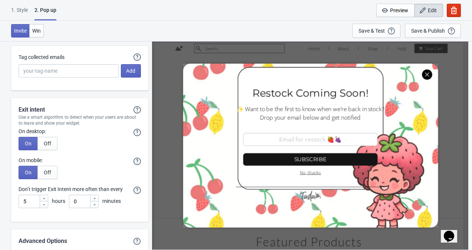
scroll to position [1497, 0]
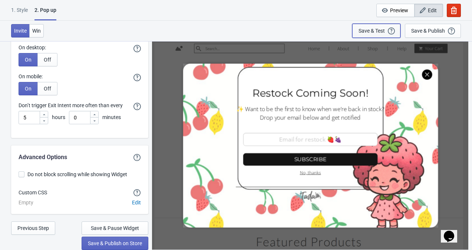
click at [379, 29] on div "Save & Test" at bounding box center [371, 31] width 26 height 6
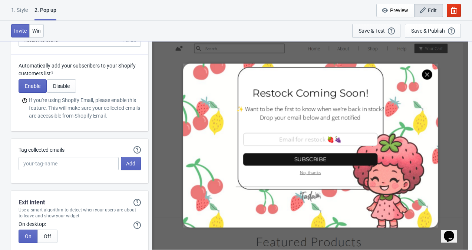
scroll to position [1321, 0]
click at [138, 147] on icon at bounding box center [136, 149] width 7 height 7
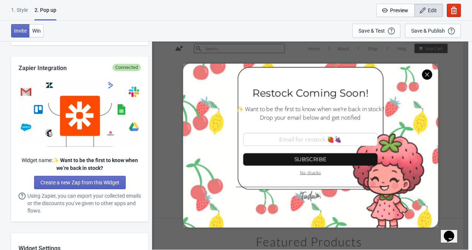
scroll to position [340, 0]
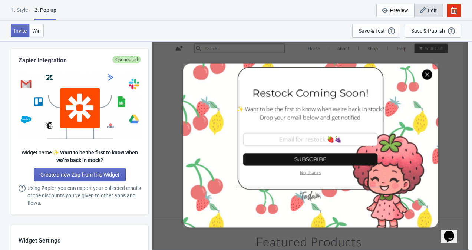
click at [111, 179] on link "Create a new Zap from this Widget" at bounding box center [80, 174] width 92 height 13
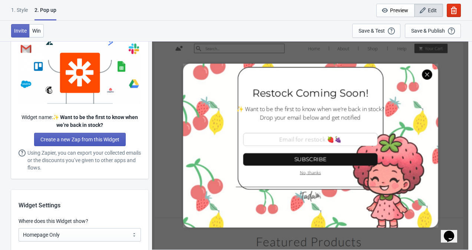
scroll to position [375, 0]
click at [23, 151] on icon at bounding box center [22, 152] width 7 height 7
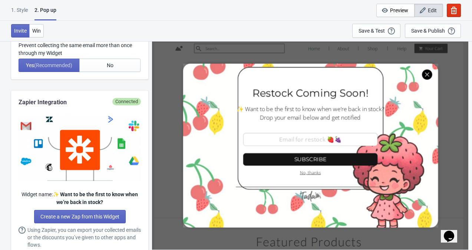
scroll to position [299, 0]
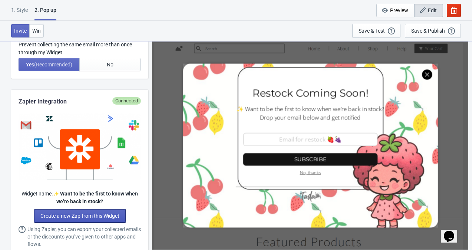
click at [115, 213] on span "Create a new Zap from this Widget" at bounding box center [79, 216] width 79 height 6
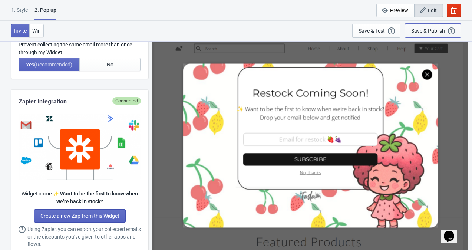
click at [415, 29] on div "Save & Publish" at bounding box center [428, 31] width 34 height 6
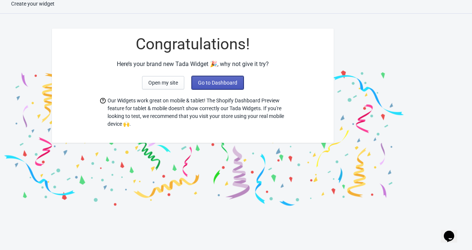
click at [209, 84] on span "Go to Dashboard" at bounding box center [217, 83] width 39 height 6
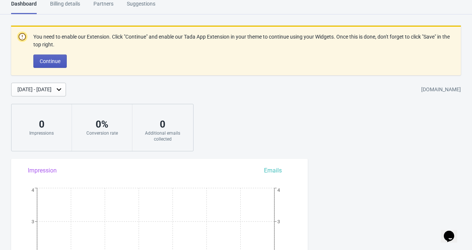
click at [50, 60] on span "Continue" at bounding box center [50, 61] width 21 height 6
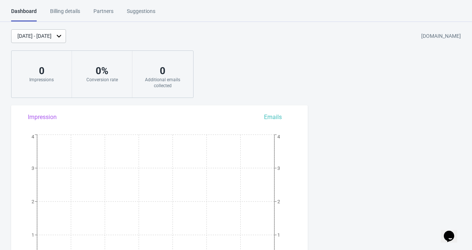
click at [54, 9] on div "Billing details" at bounding box center [65, 13] width 30 height 13
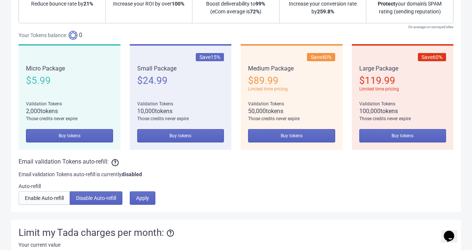
scroll to position [489, 0]
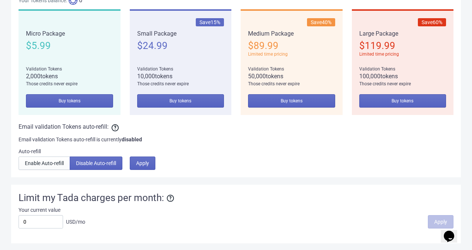
click at [115, 132] on div "Email validation Tokens auto-refill: Email validation Tokens auto-refill is cur…" at bounding box center [236, 145] width 435 height 47
click at [116, 120] on div "Buy Email Validation Tokens This is a one-time fee, buy now, keep your credits …" at bounding box center [235, 22] width 449 height 309
click at [112, 125] on icon at bounding box center [115, 127] width 7 height 7
click at [109, 127] on div "Email validation Tokens auto-refill:" at bounding box center [236, 126] width 435 height 9
click at [116, 129] on icon at bounding box center [115, 127] width 7 height 7
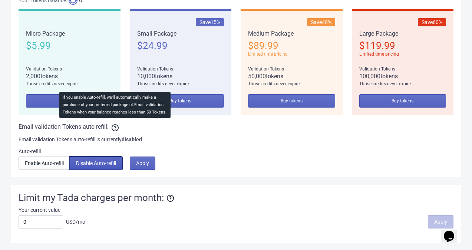
click at [99, 163] on span "Disable Auto-refill" at bounding box center [96, 163] width 40 height 6
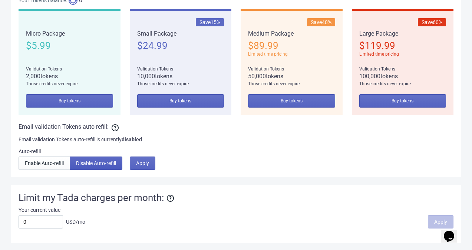
click at [94, 163] on span "Disable Auto-refill" at bounding box center [96, 163] width 40 height 6
click at [113, 131] on div "Email validation Tokens auto-refill: Email validation Tokens auto-refill is cur…" at bounding box center [236, 145] width 435 height 47
click at [112, 126] on icon at bounding box center [115, 127] width 7 height 7
click at [120, 130] on div "Email validation Tokens auto-refill: Email validation Tokens auto-refill is cur…" at bounding box center [236, 145] width 435 height 47
click at [114, 124] on icon at bounding box center [115, 127] width 7 height 7
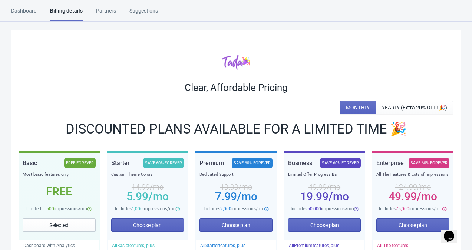
scroll to position [0, 0]
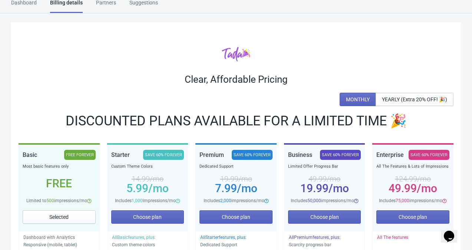
click at [19, 1] on div "Dashboard" at bounding box center [24, 5] width 26 height 13
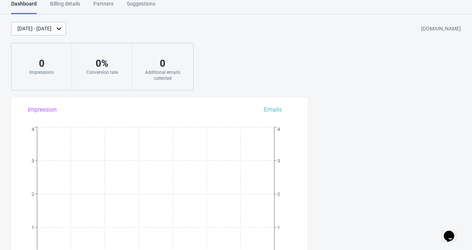
scroll to position [9, 0]
click at [26, 26] on div "[DATE] - [DATE]" at bounding box center [34, 28] width 34 height 8
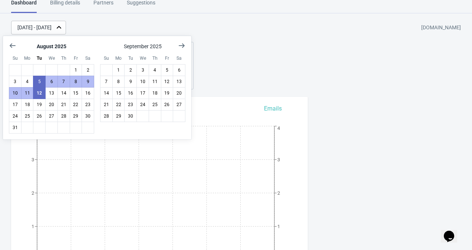
click at [26, 26] on div "[DATE] - [DATE]" at bounding box center [34, 28] width 34 height 8
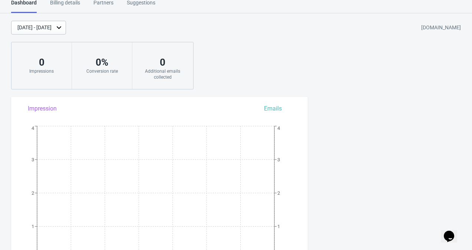
click at [25, 25] on div "[DATE] - [DATE]" at bounding box center [34, 28] width 34 height 8
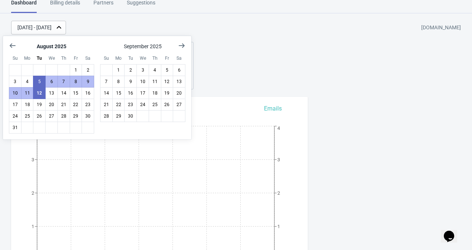
click at [33, 29] on div "[DATE] - [DATE]" at bounding box center [34, 28] width 34 height 8
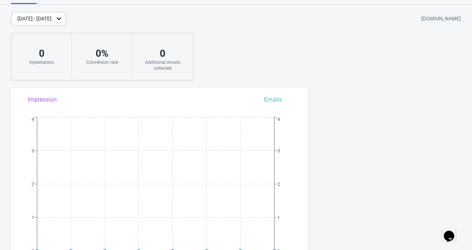
scroll to position [0, 0]
